Goal: Information Seeking & Learning: Learn about a topic

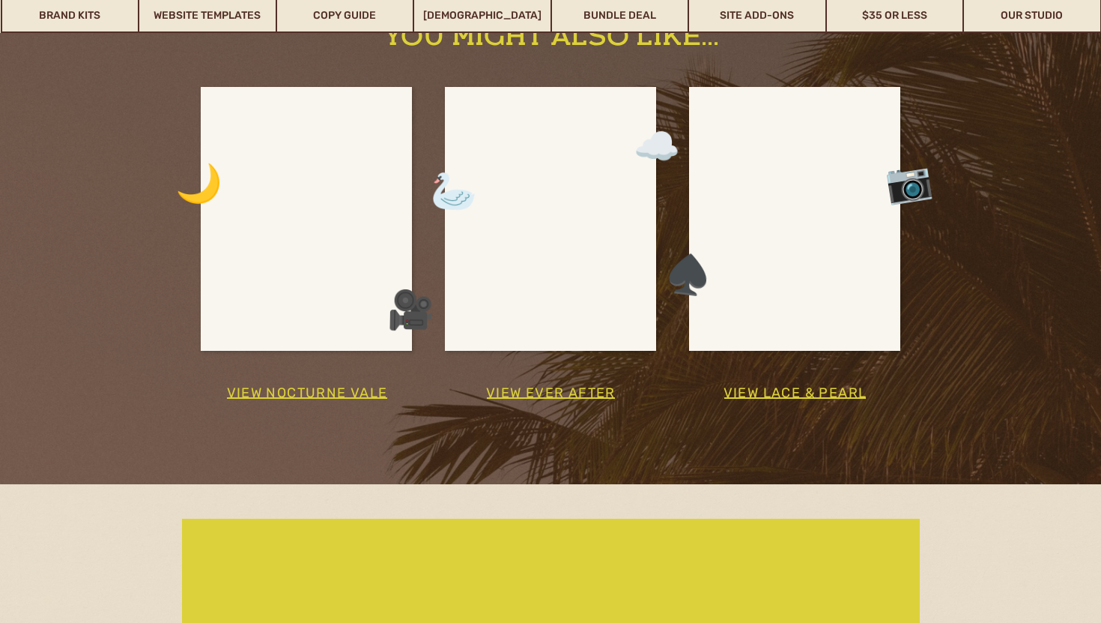
scroll to position [2787, 0]
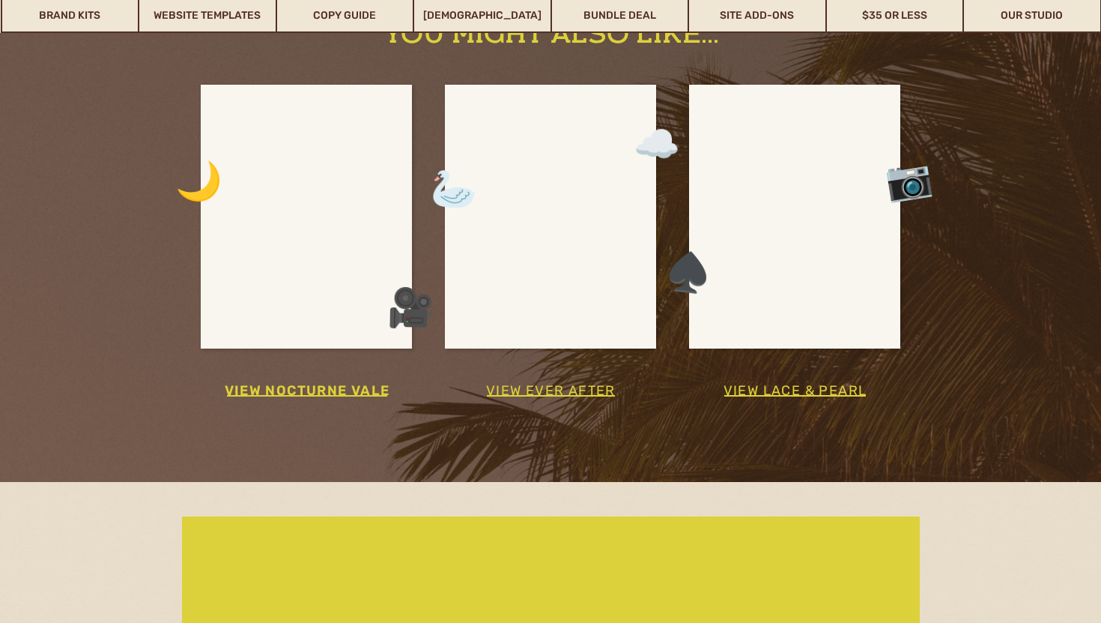
click at [345, 394] on h3 "view nocturne vale" at bounding box center [307, 390] width 216 height 25
click at [342, 279] on div at bounding box center [307, 230] width 142 height 238
click at [557, 392] on h3 "view ever after" at bounding box center [551, 390] width 220 height 25
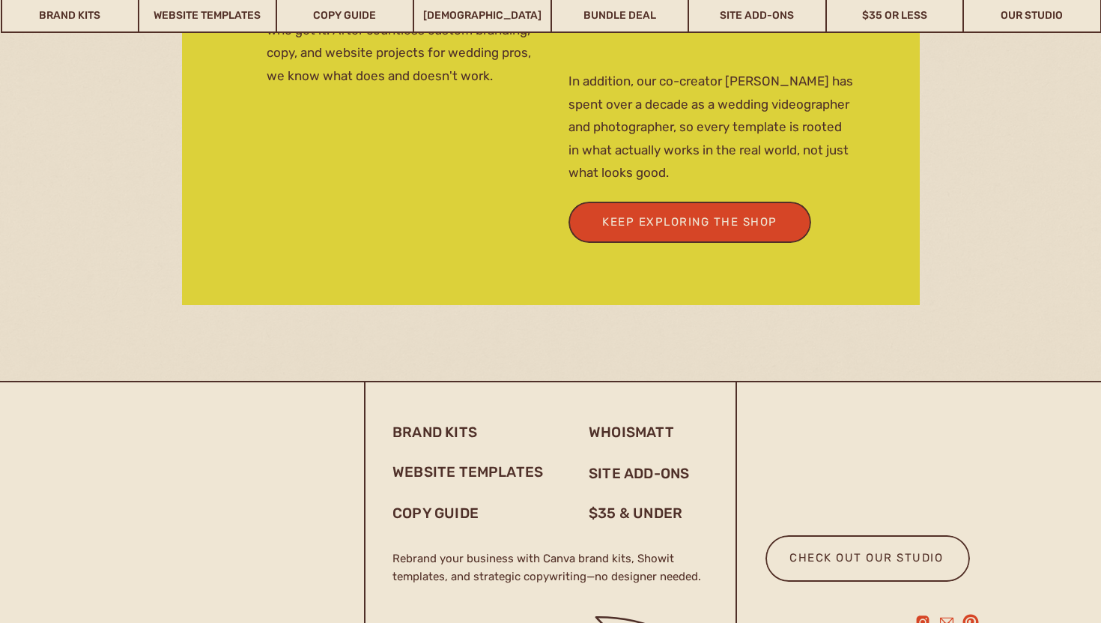
scroll to position [3533, 0]
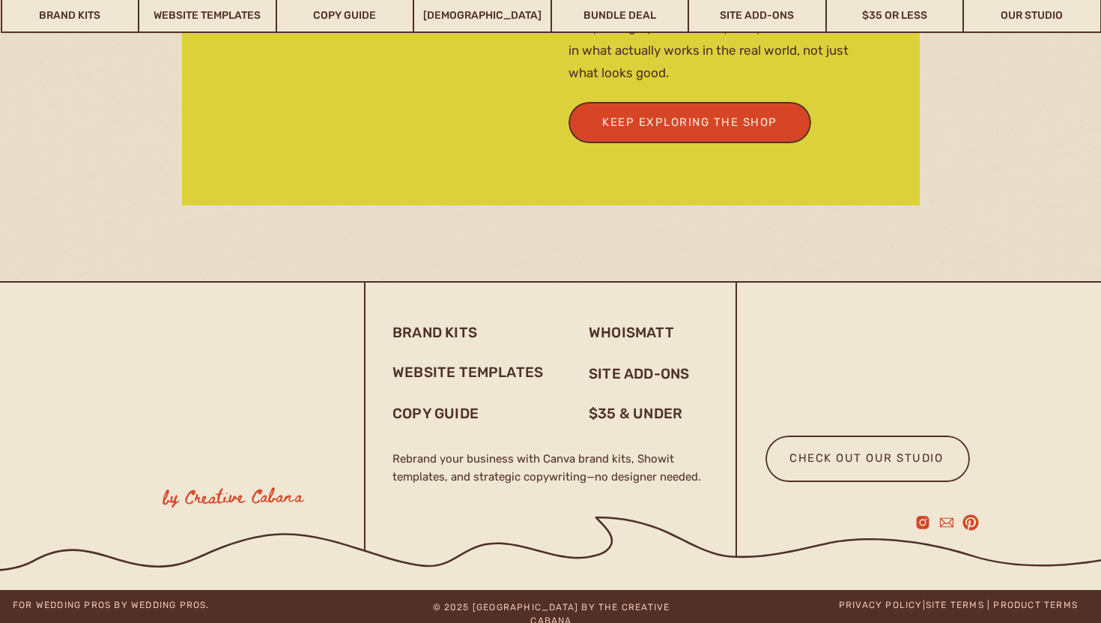
click at [874, 602] on icon at bounding box center [452, 544] width 1429 height 125
click at [884, 605] on link "privacy policy" at bounding box center [881, 604] width 84 height 10
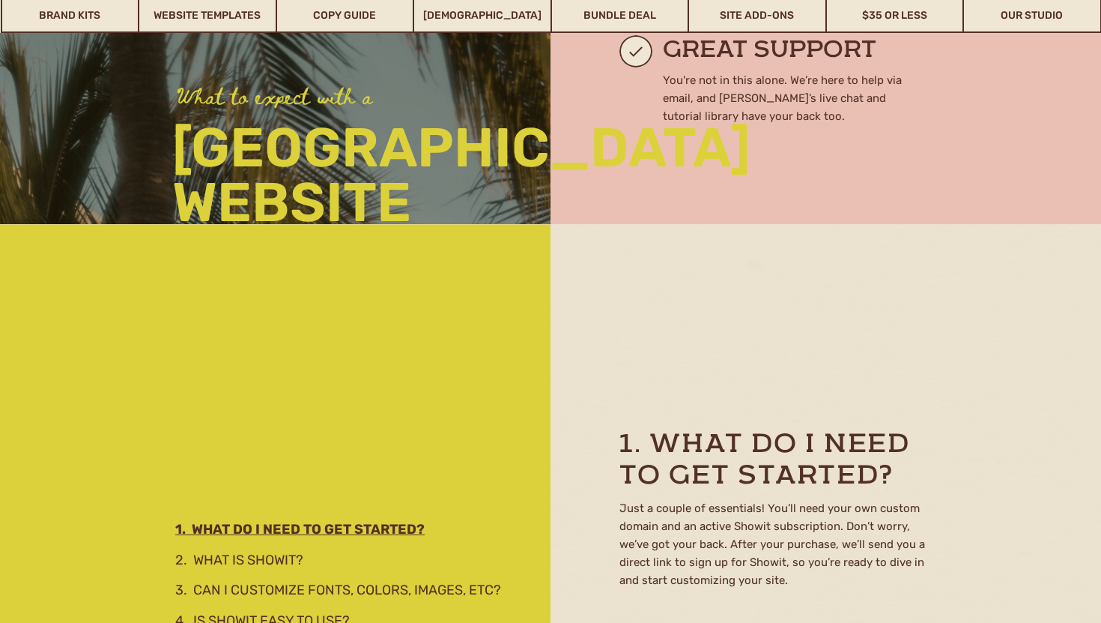
scroll to position [1088, 0]
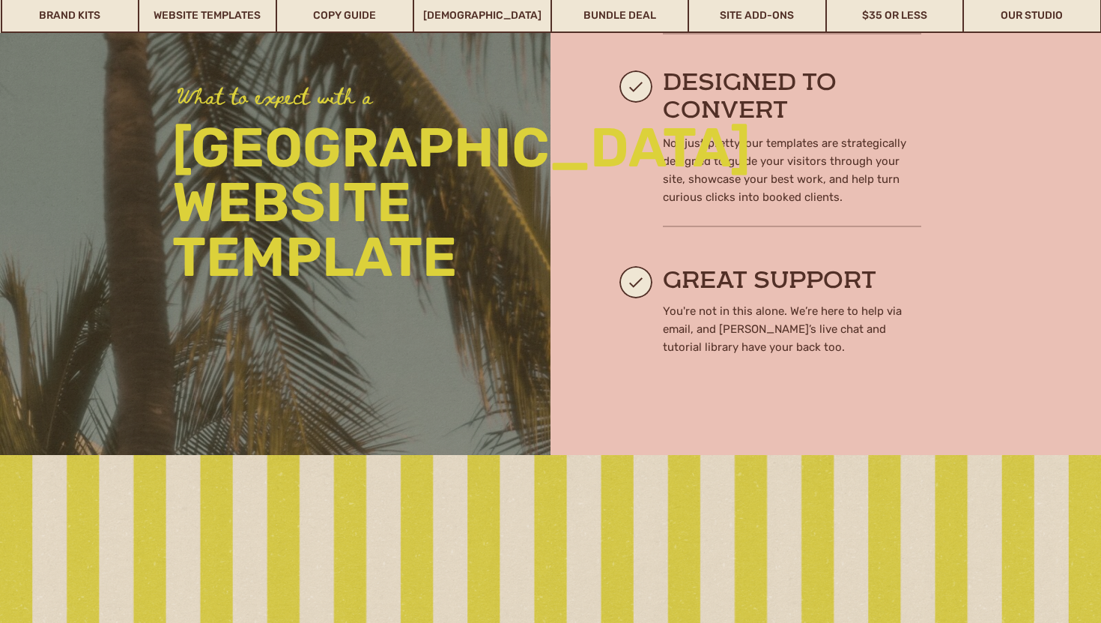
scroll to position [1502, 0]
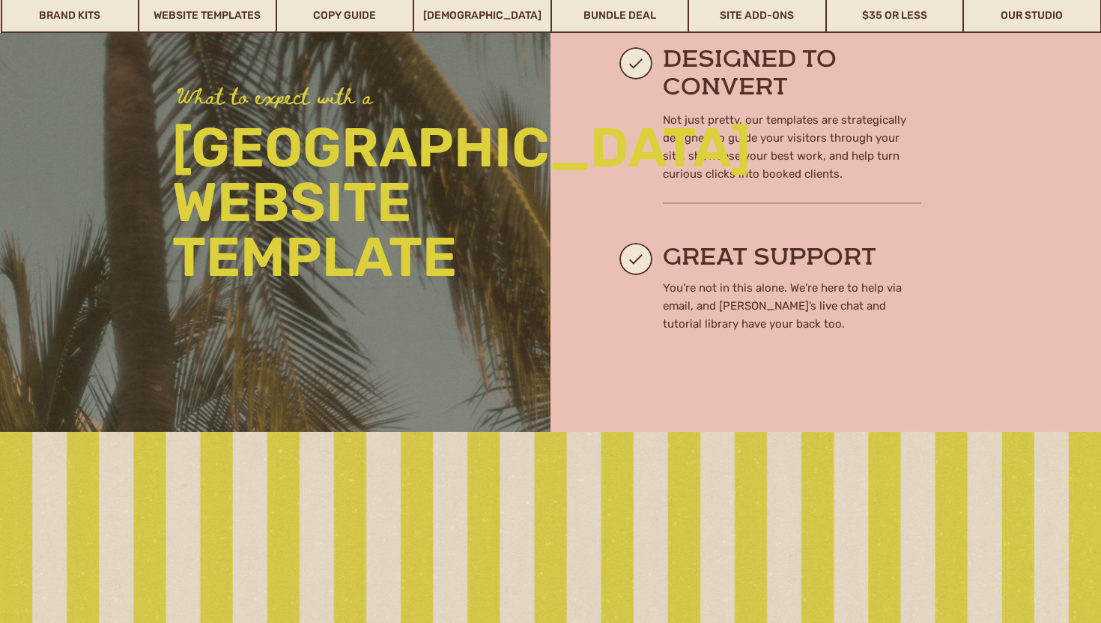
click at [494, 211] on p "villa west website template" at bounding box center [343, 208] width 343 height 174
